Goal: Information Seeking & Learning: Learn about a topic

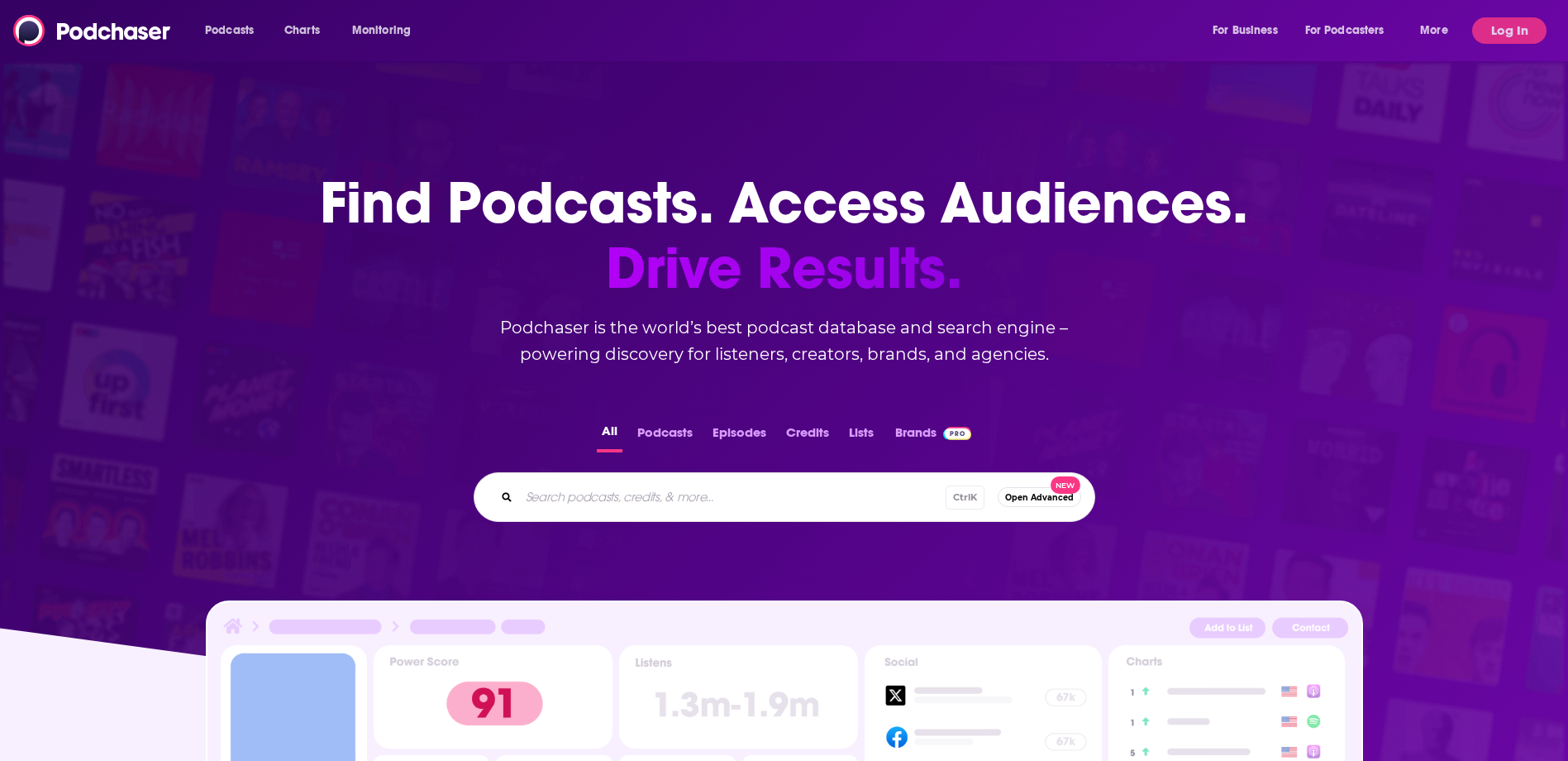
click at [645, 420] on button "Podcasts" at bounding box center [665, 435] width 66 height 32
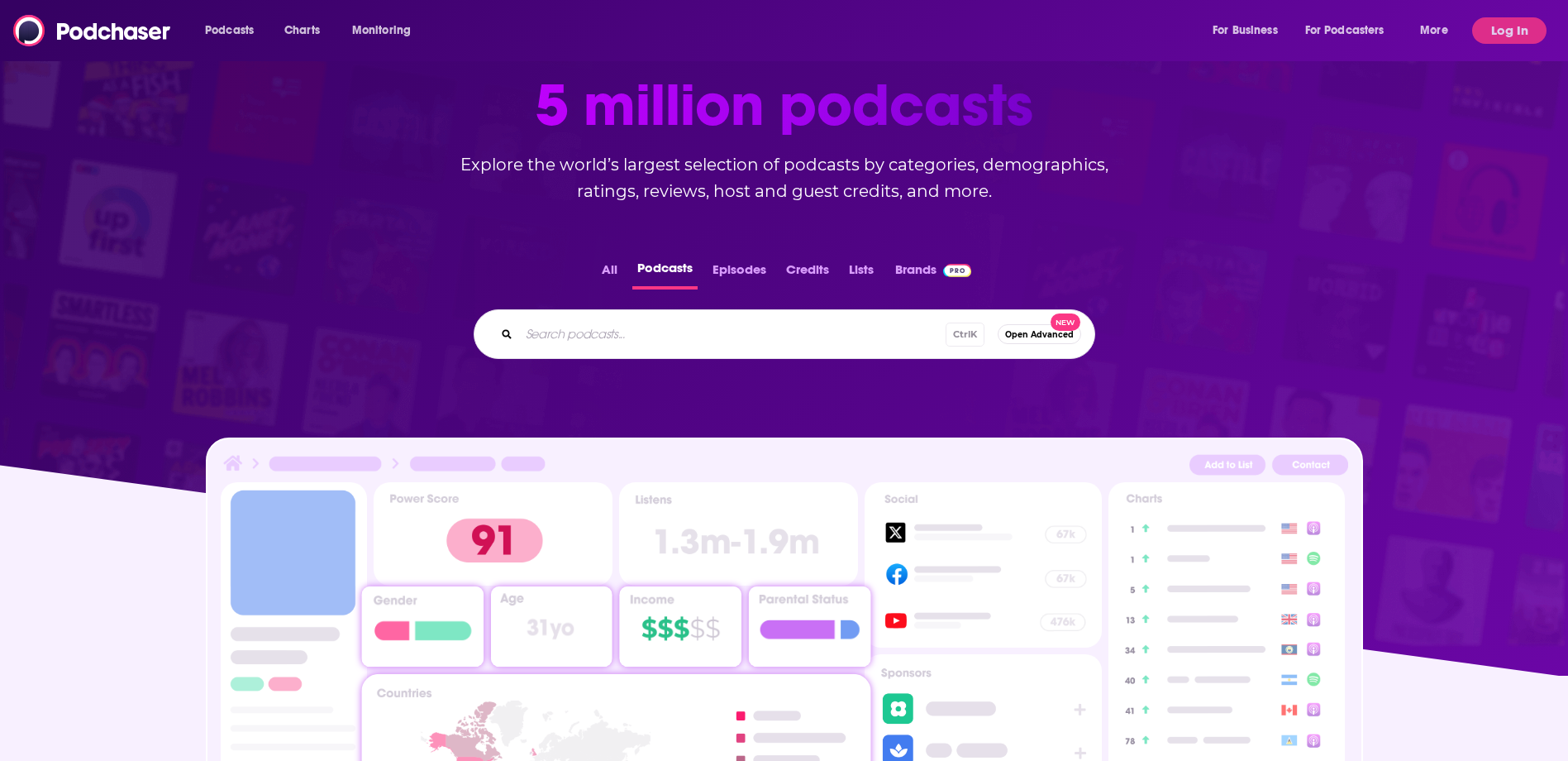
scroll to position [414, 0]
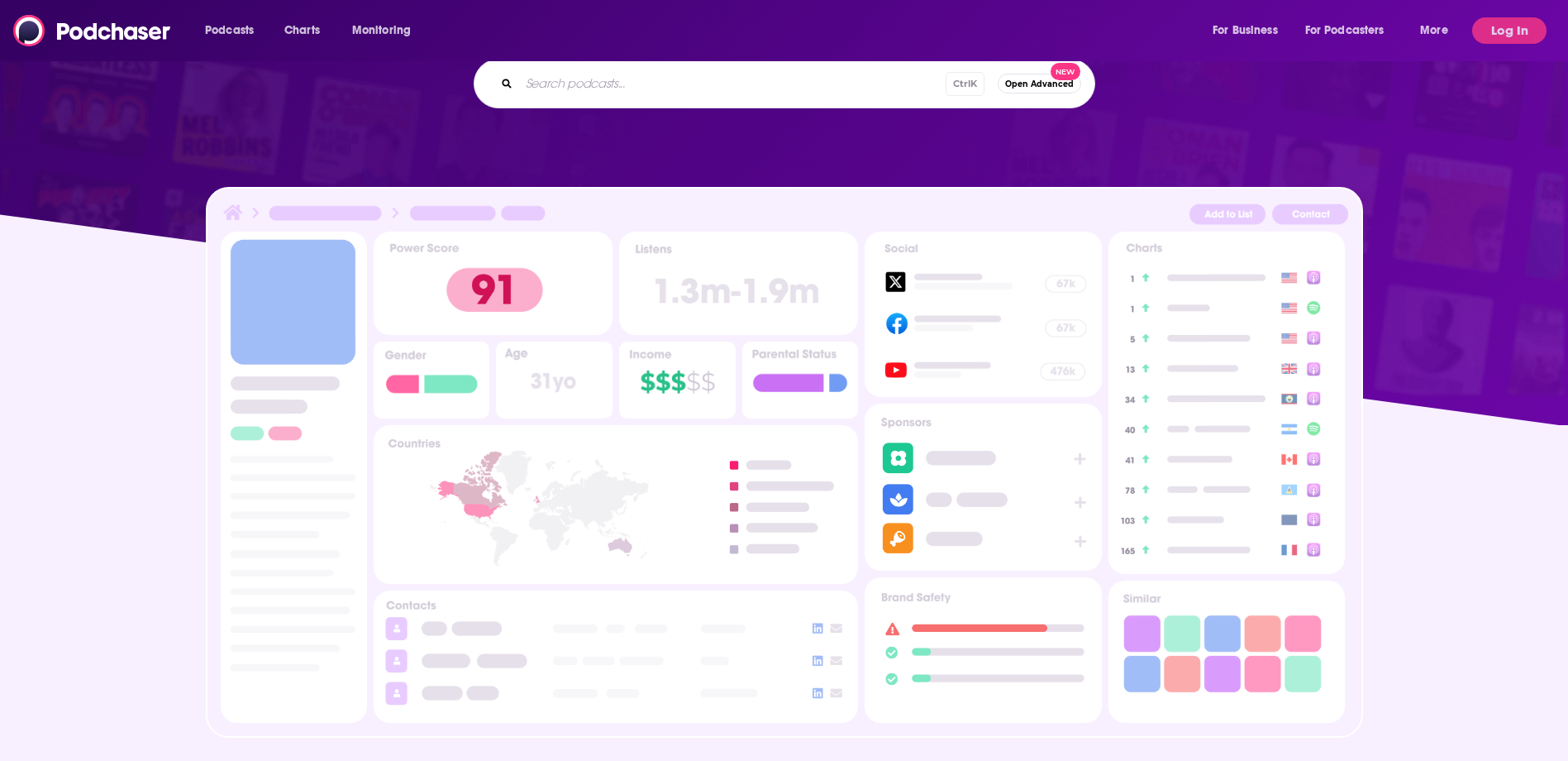
click at [764, 71] on input "Search podcasts..." at bounding box center [732, 83] width 427 height 27
type input "finance"
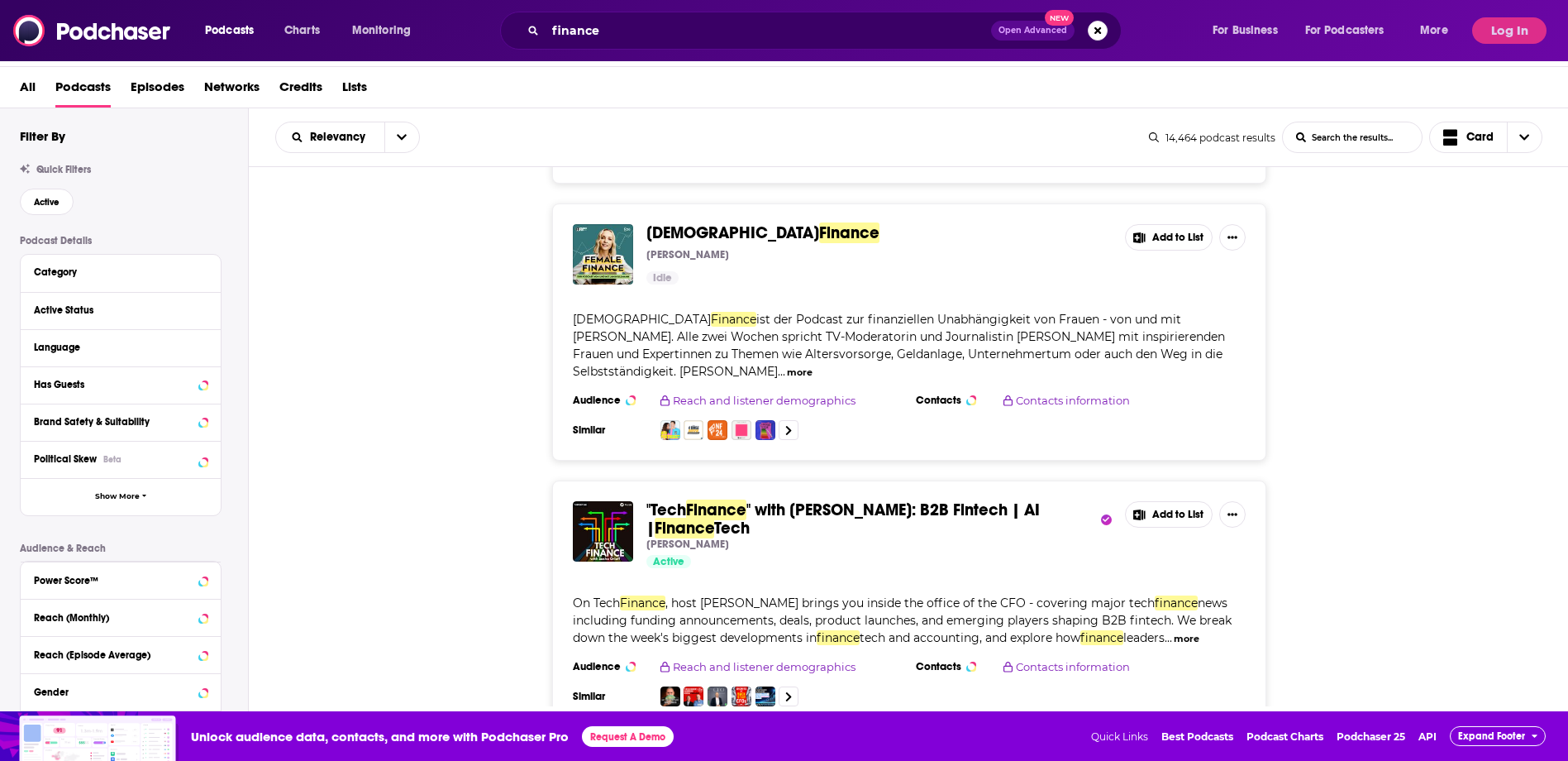
scroll to position [1570, 0]
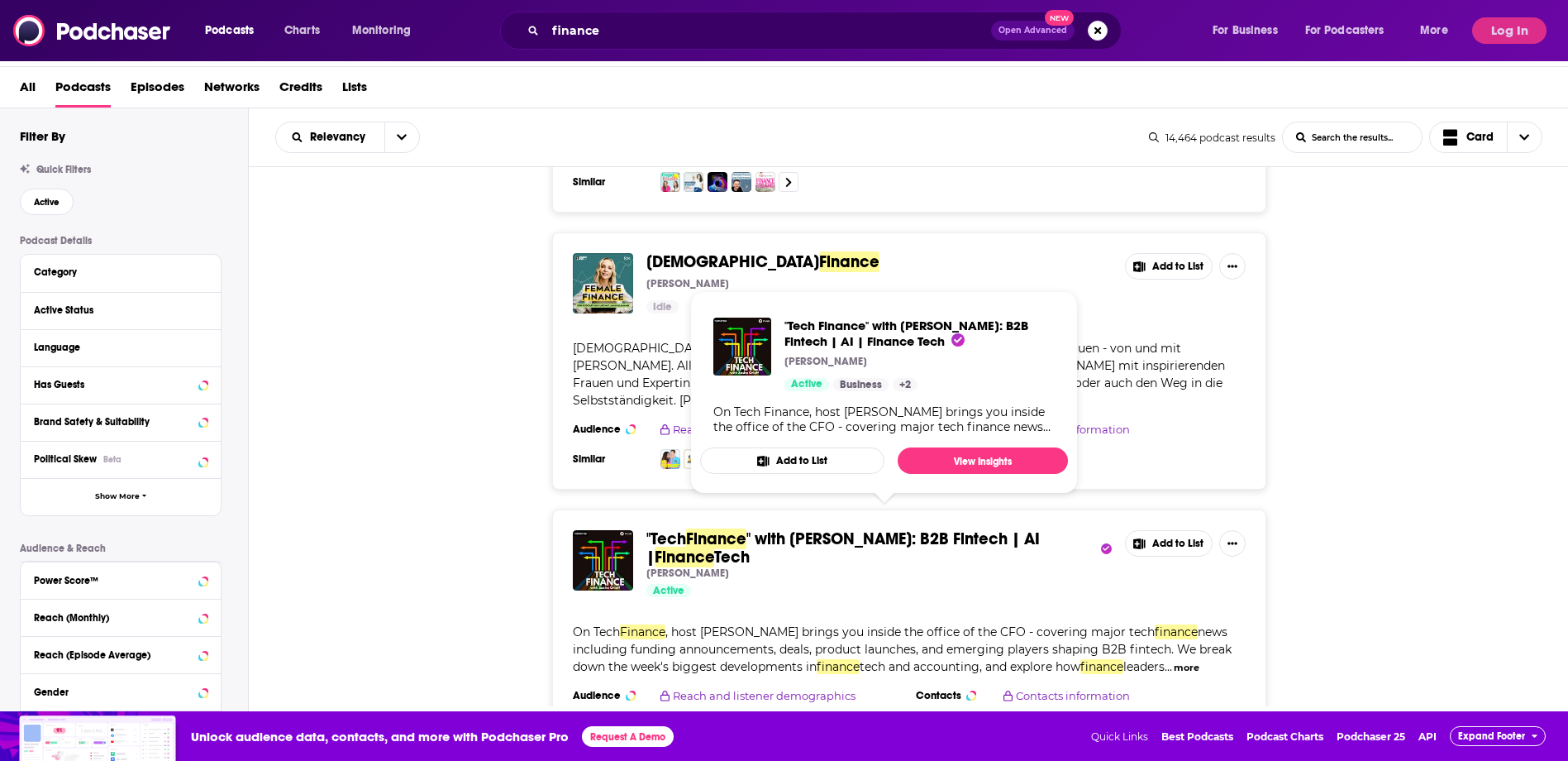
drag, startPoint x: 805, startPoint y: 493, endPoint x: 490, endPoint y: 427, distance: 321.8
click at [487, 427] on div "[DEMOGRAPHIC_DATA] Finance [PERSON_NAME] Idle Add to List [DEMOGRAPHIC_DATA] Fi…" at bounding box center [908, 361] width 1319 height 257
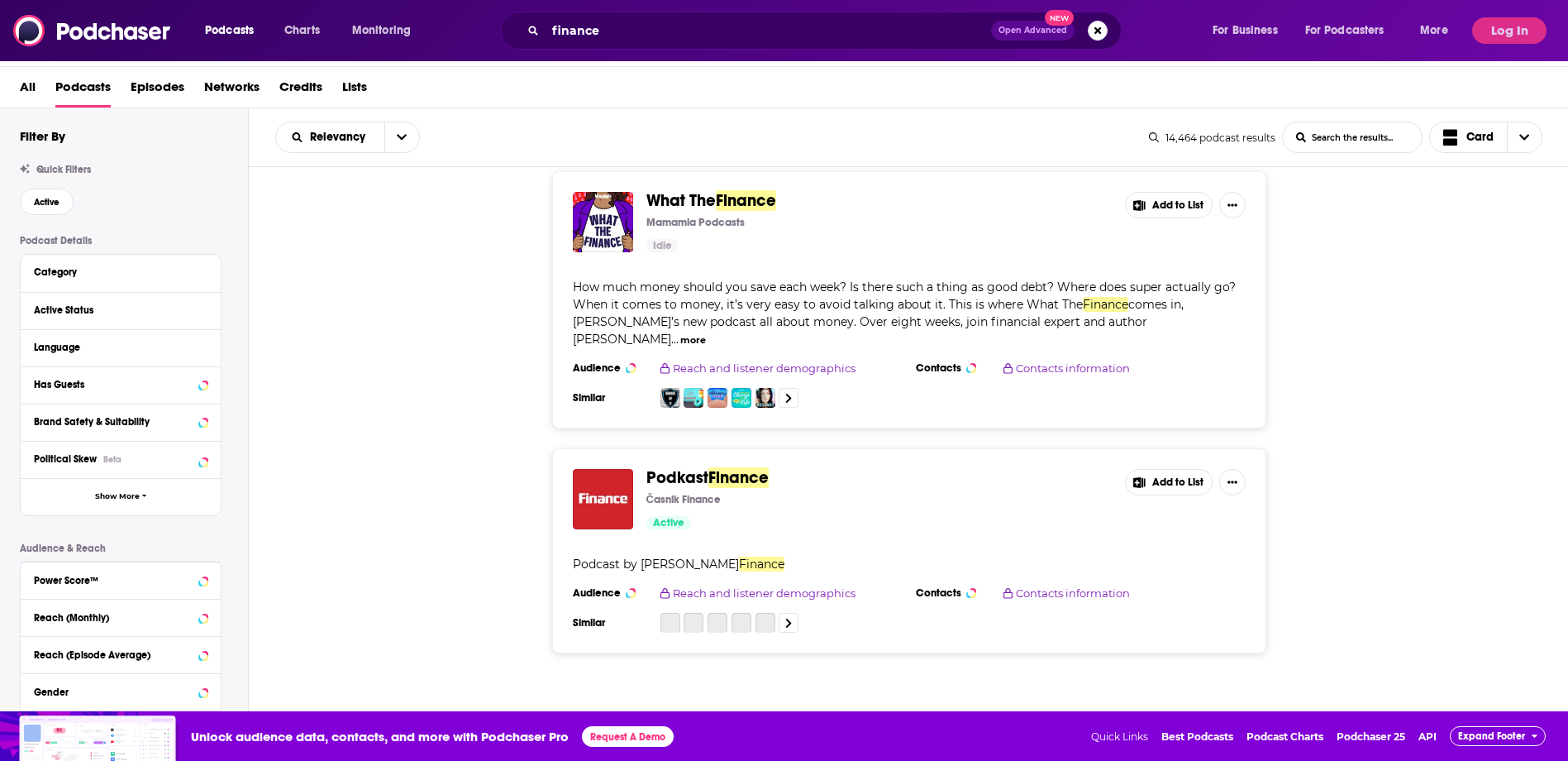
scroll to position [3225, 0]
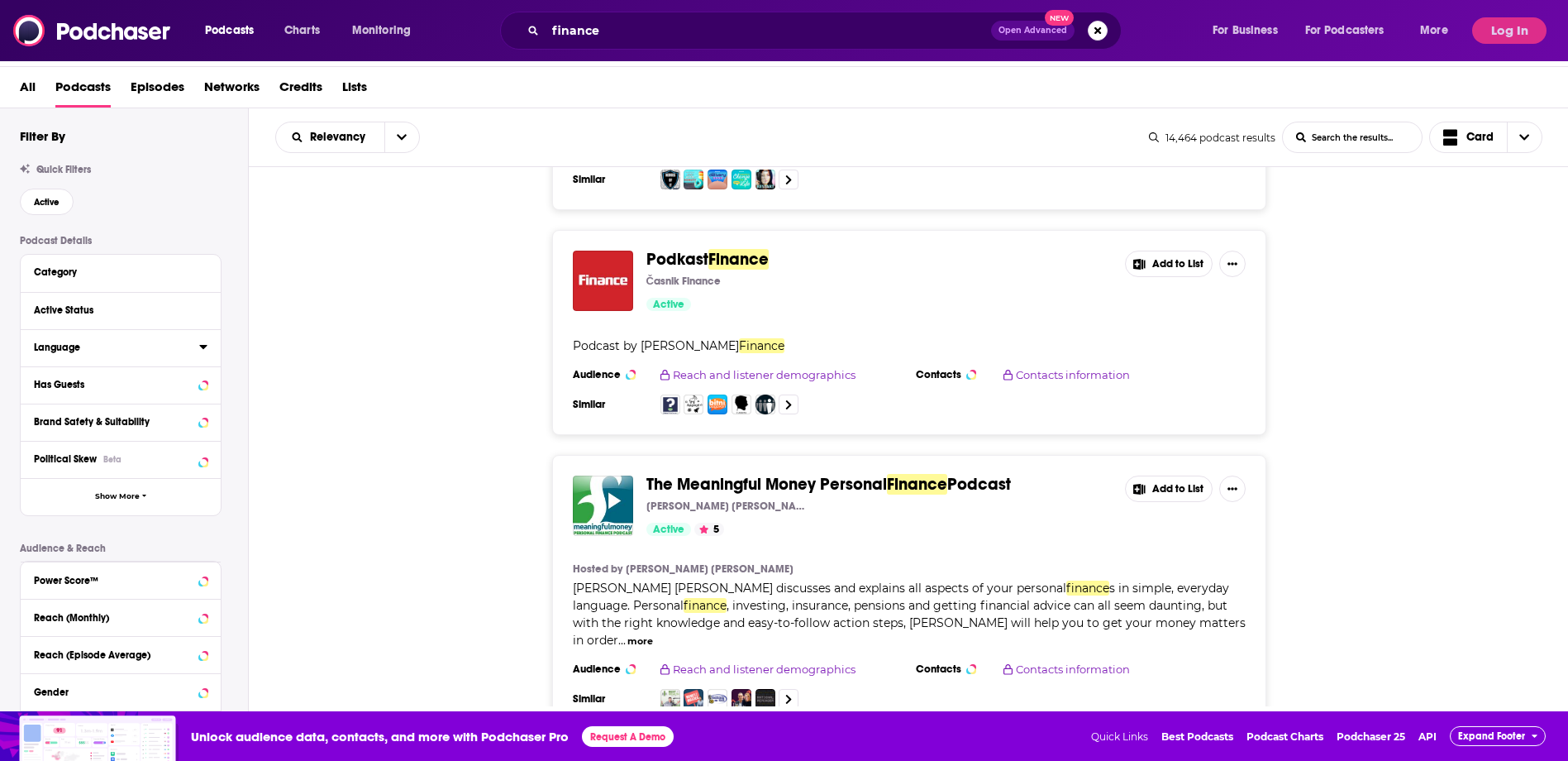
click at [198, 350] on button "Language" at bounding box center [116, 347] width 165 height 21
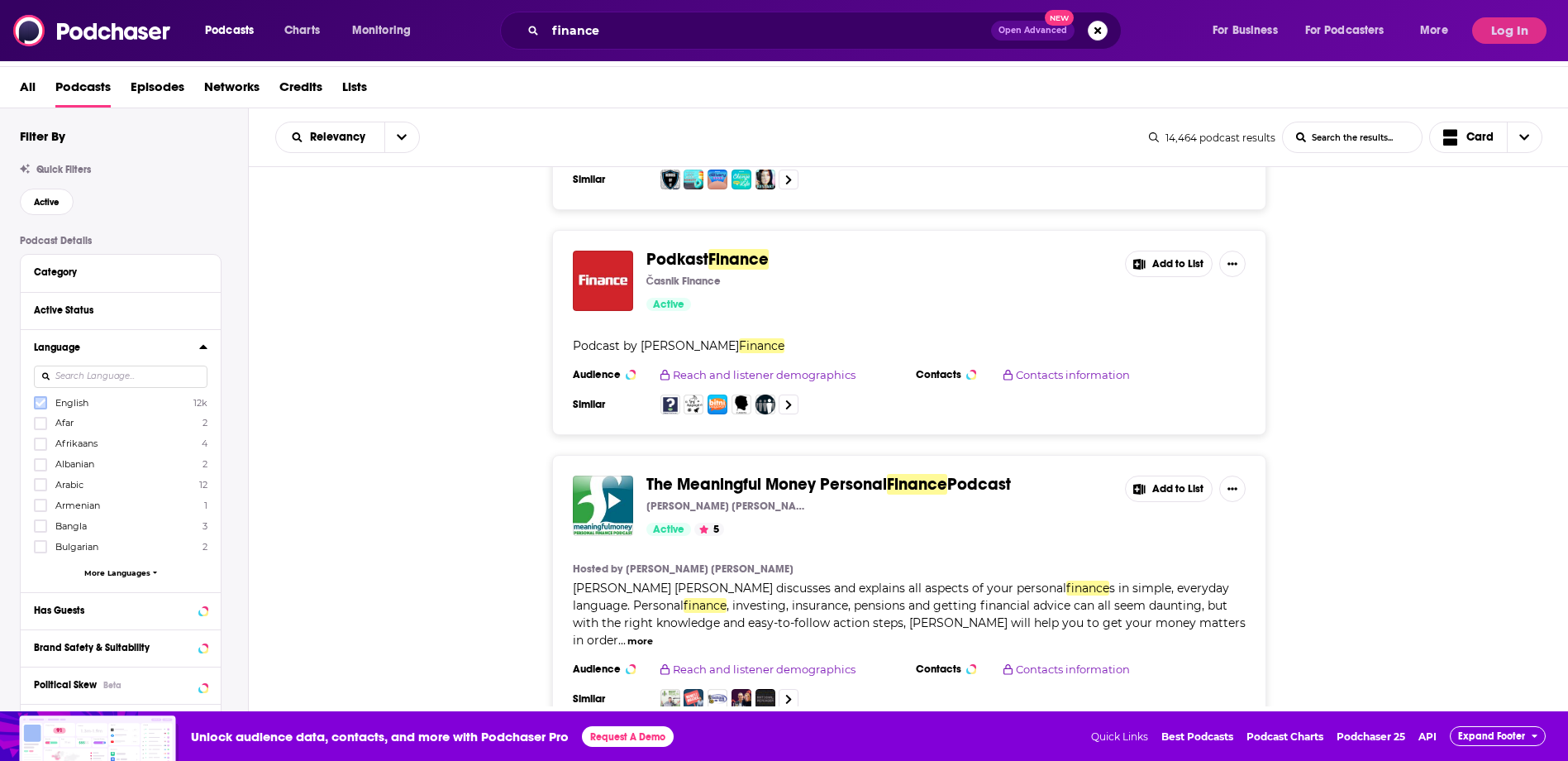
click at [42, 401] on icon at bounding box center [40, 403] width 9 height 8
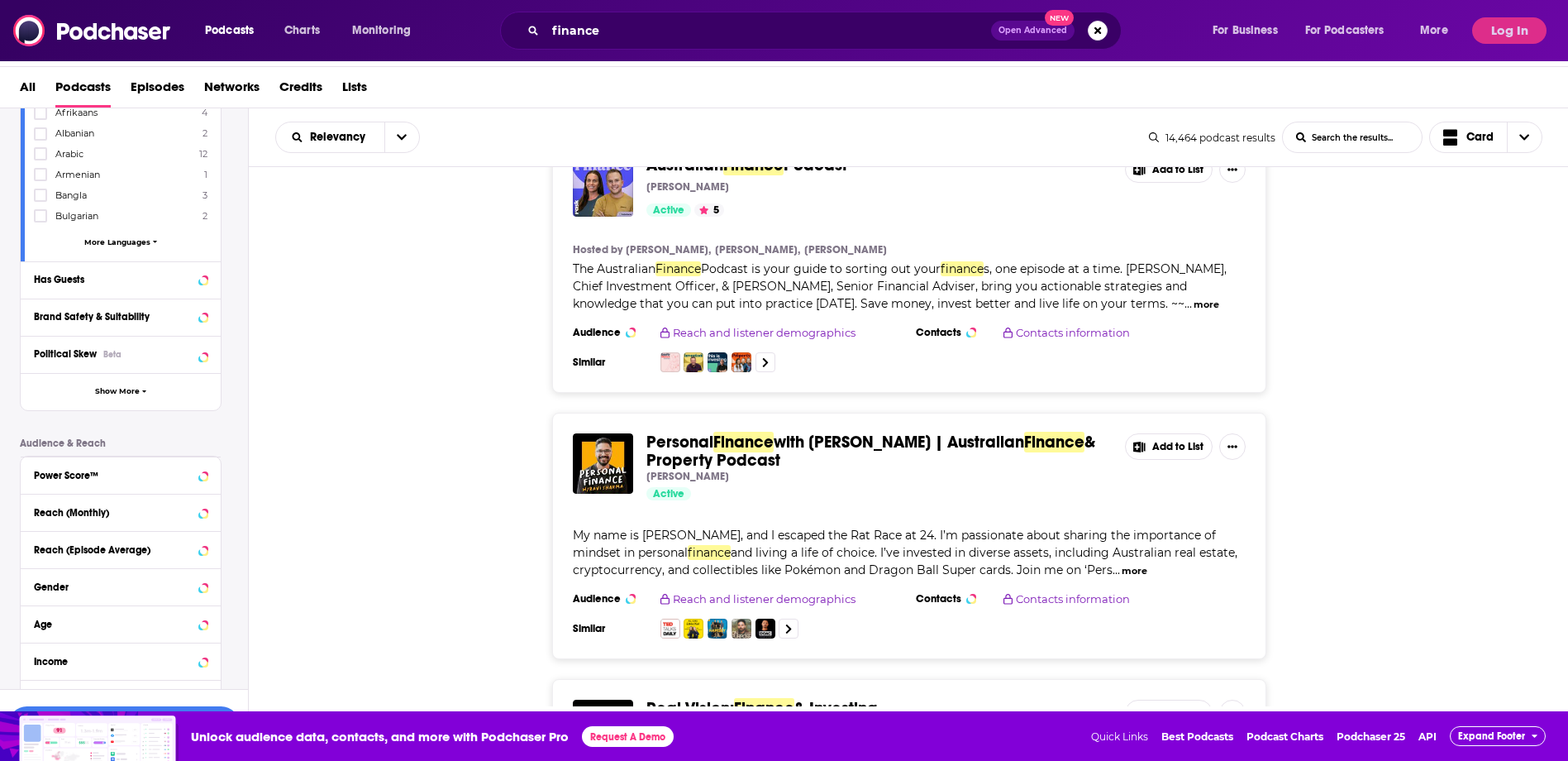
scroll to position [0, 0]
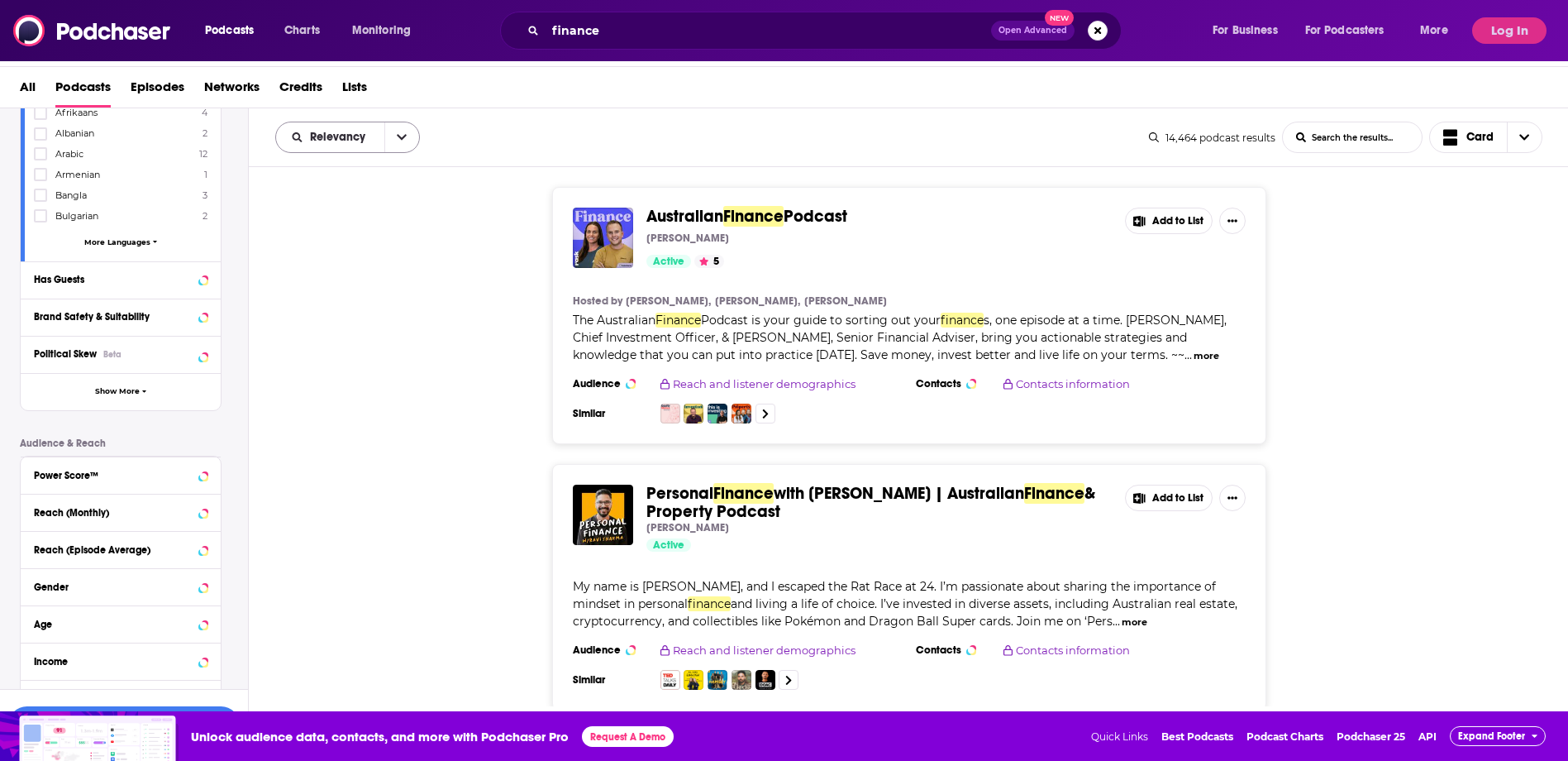
click at [400, 133] on icon "open menu" at bounding box center [401, 136] width 9 height 11
click at [328, 222] on span "Trending" at bounding box center [357, 223] width 98 height 10
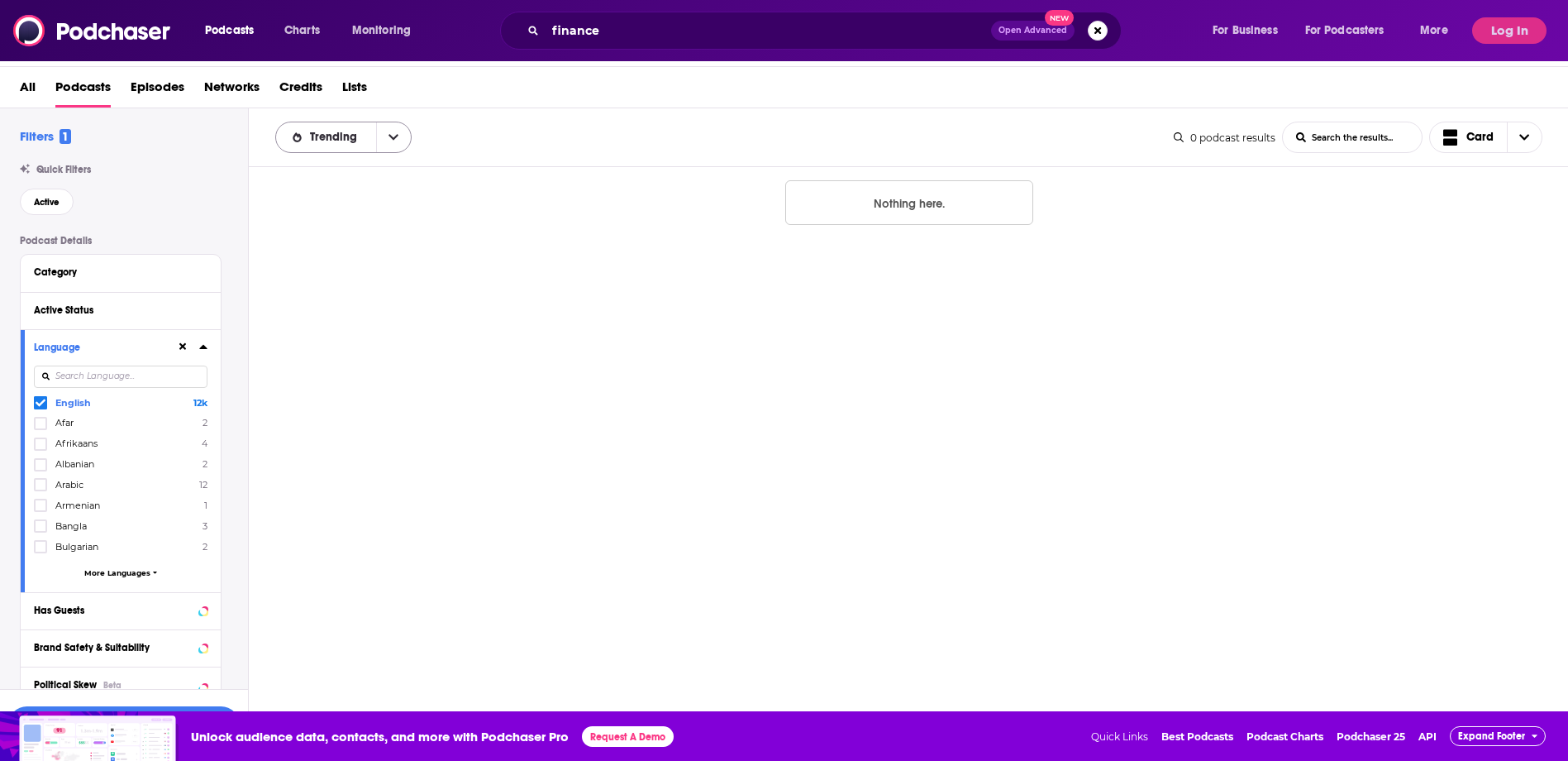
click at [392, 125] on button "open menu" at bounding box center [393, 137] width 35 height 29
click at [360, 190] on span "By Rating" at bounding box center [353, 194] width 89 height 10
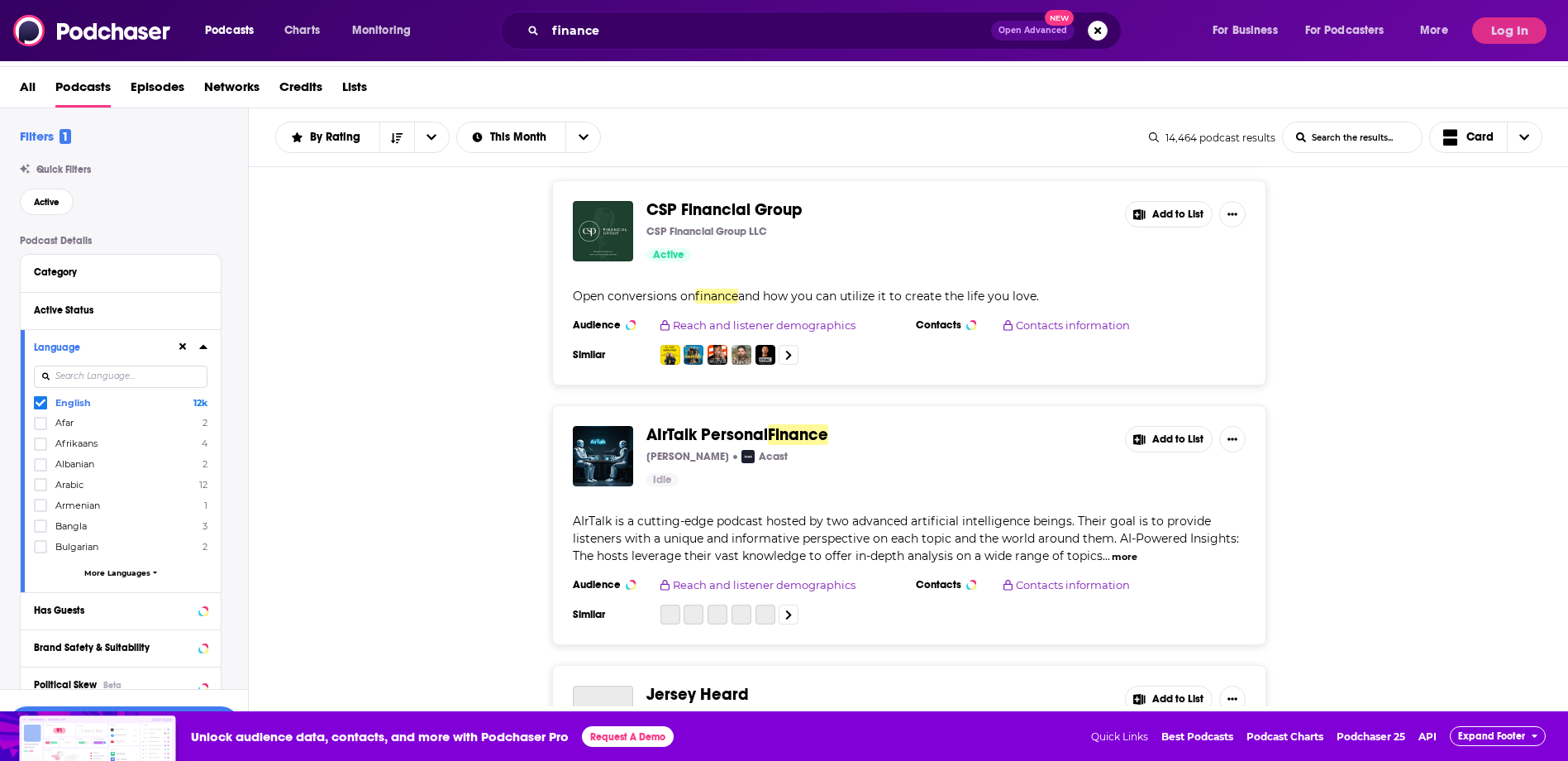
scroll to position [2149, 0]
